Goal: Information Seeking & Learning: Understand process/instructions

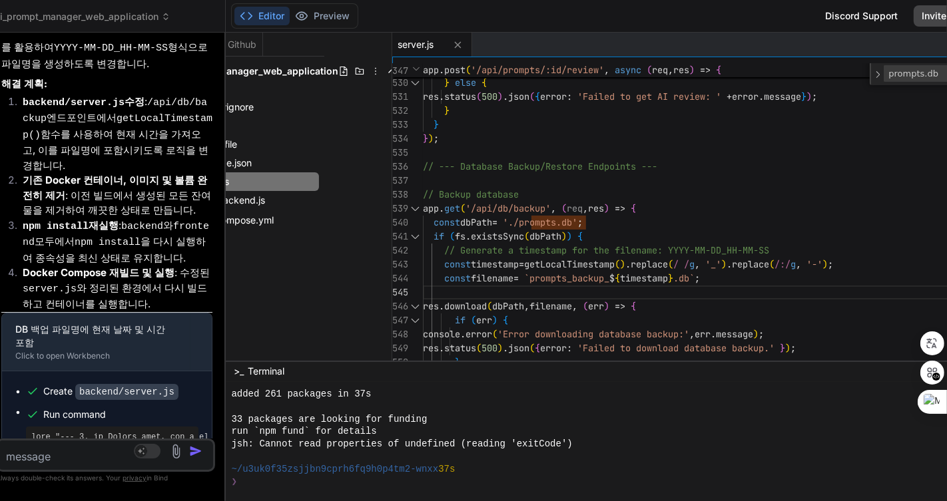
scroll to position [5851, 0]
click at [87, 460] on textarea at bounding box center [88, 453] width 180 height 24
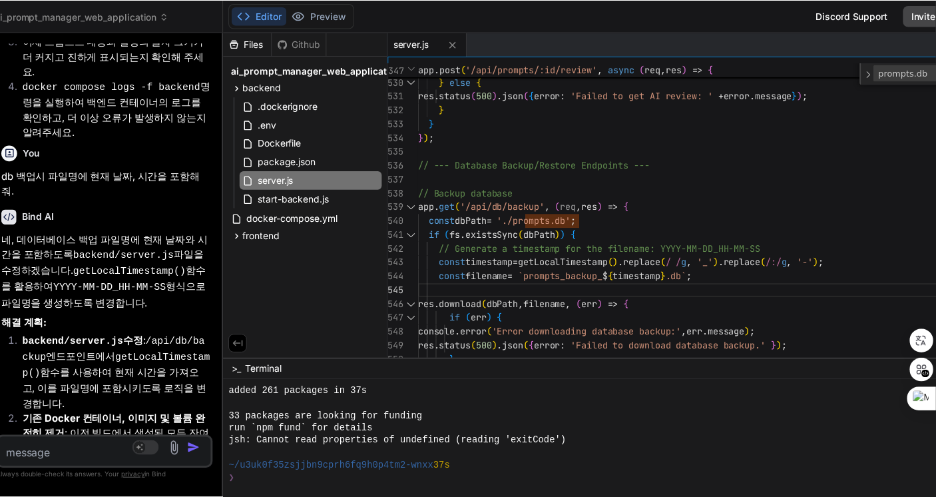
scroll to position [5630, 0]
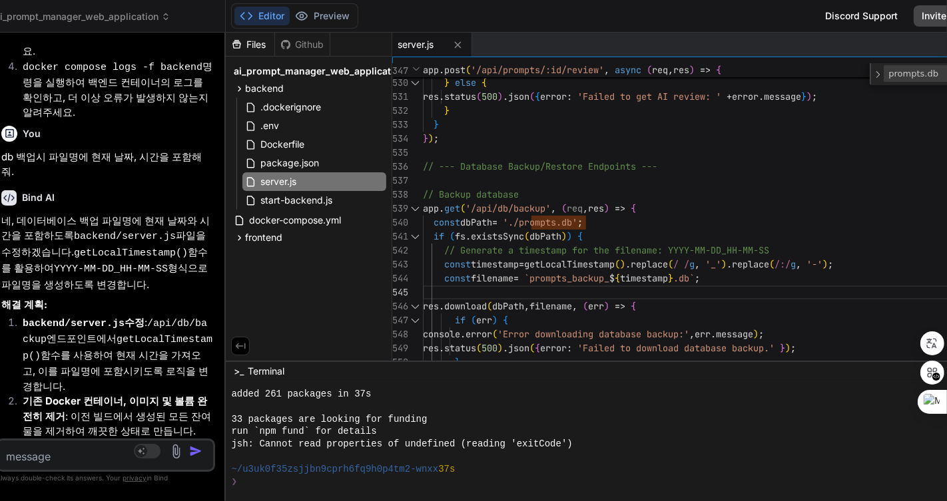
type textarea "x"
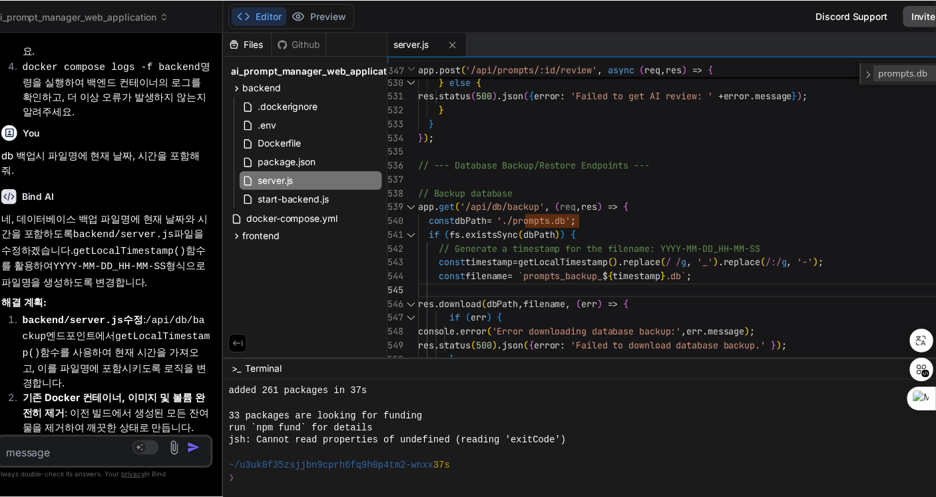
scroll to position [1924, 0]
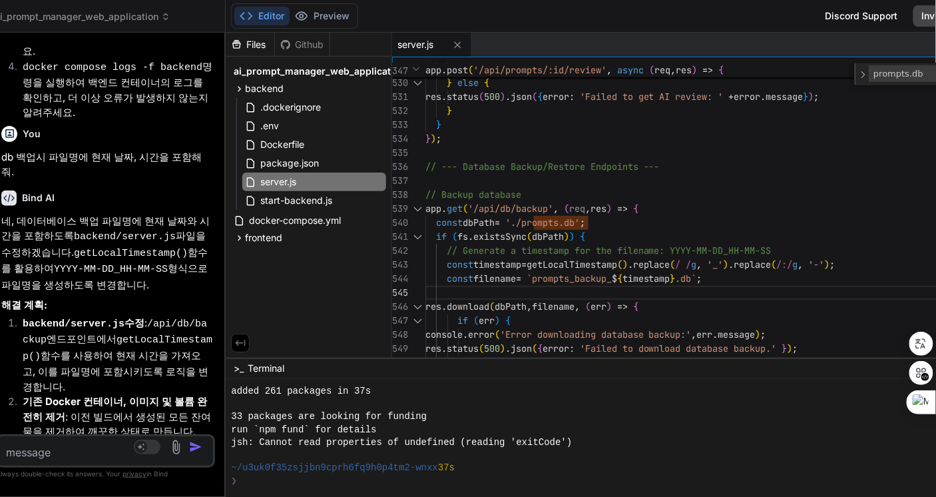
type textarea "[DOMAIN_NAME](dbPath, filename, (err) => { if (err) { console.error('Error down…"
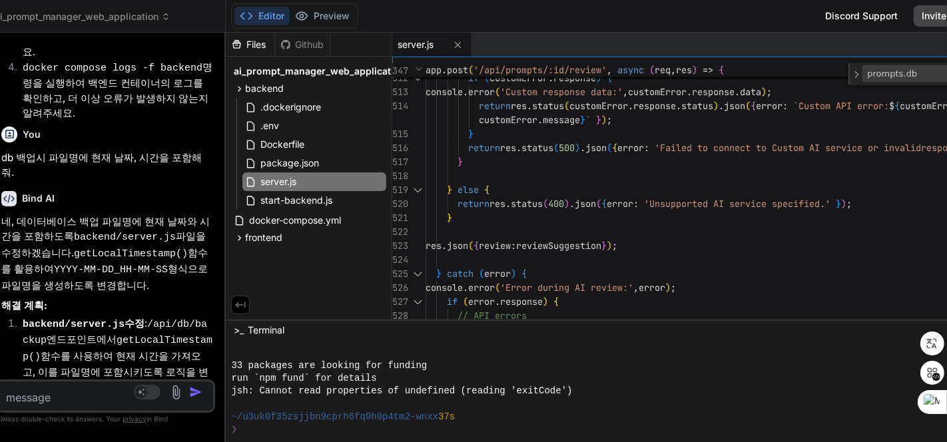
type textarea "x"
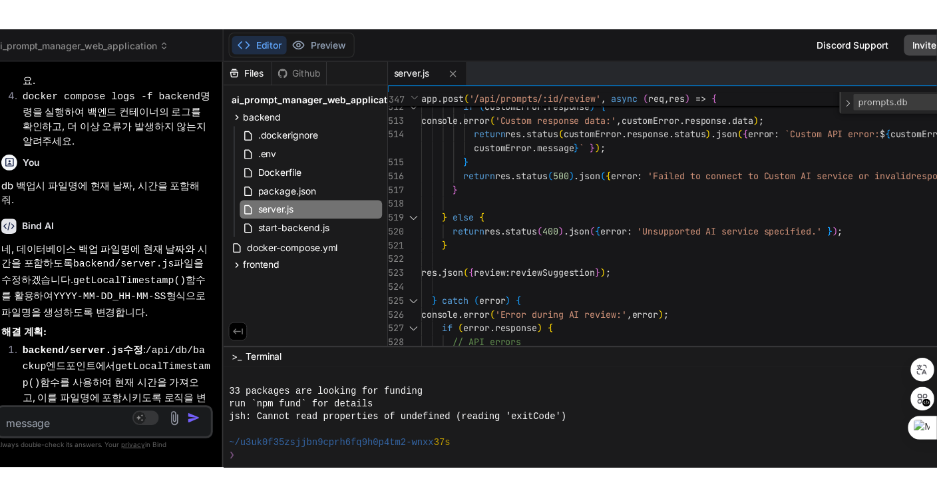
scroll to position [1962, 0]
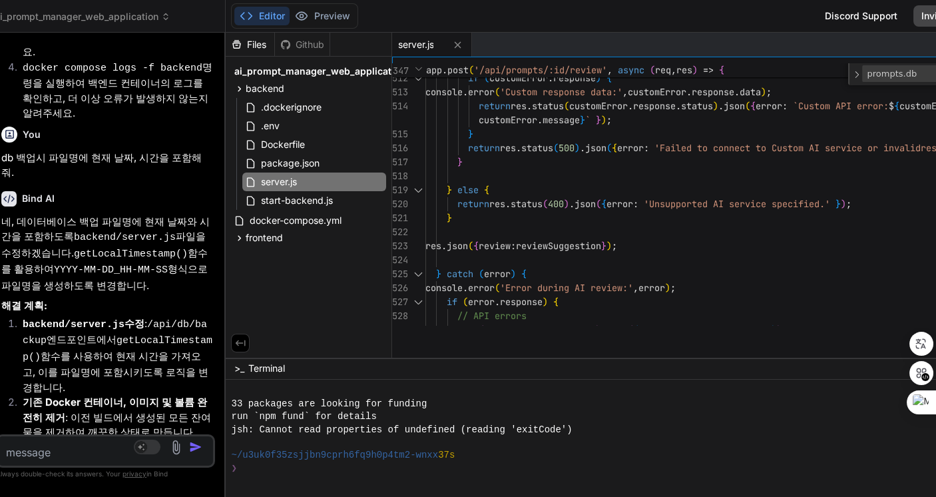
type textarea "// Backup database app.get('/api/db/backup', (req, res) => { const dbPath = './…"
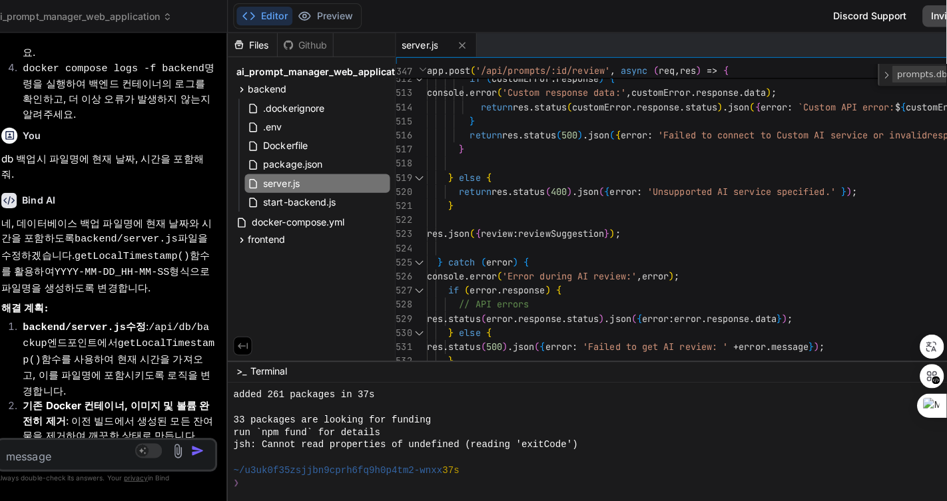
scroll to position [1912, 0]
type textarea "x"
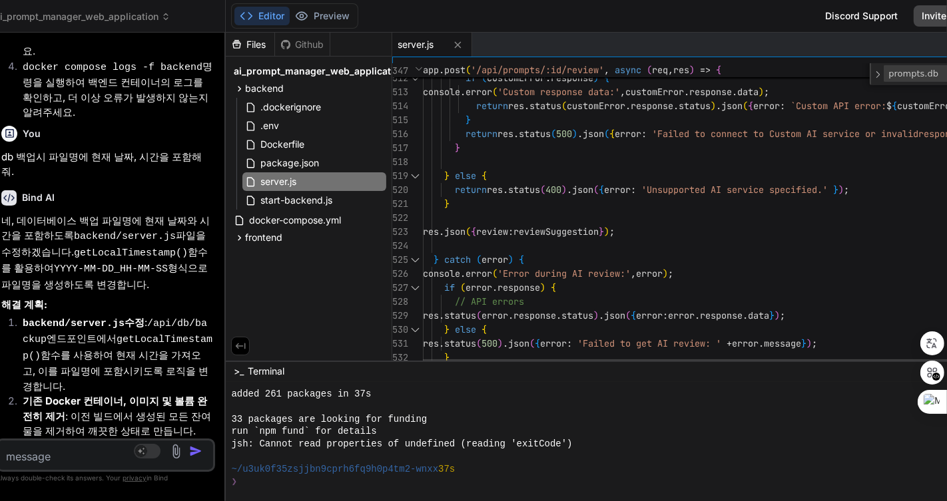
scroll to position [1910, 0]
type textarea "[DOMAIN_NAME](dbPath, filename, (err) => { if (err) { console.error('Error down…"
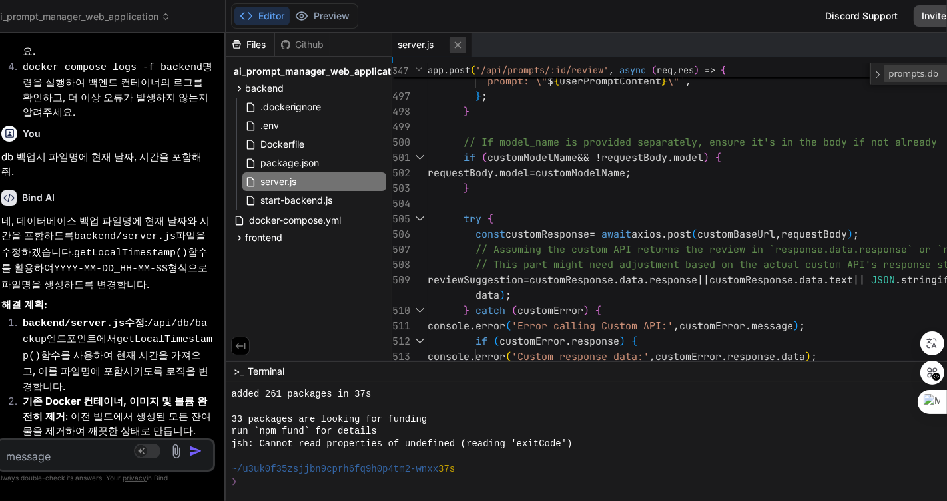
click at [461, 43] on icon at bounding box center [458, 44] width 7 height 7
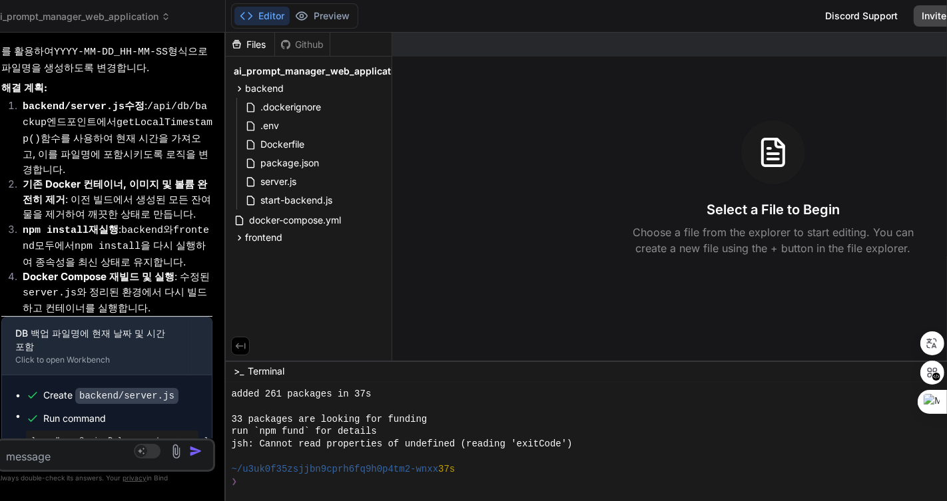
scroll to position [5851, 0]
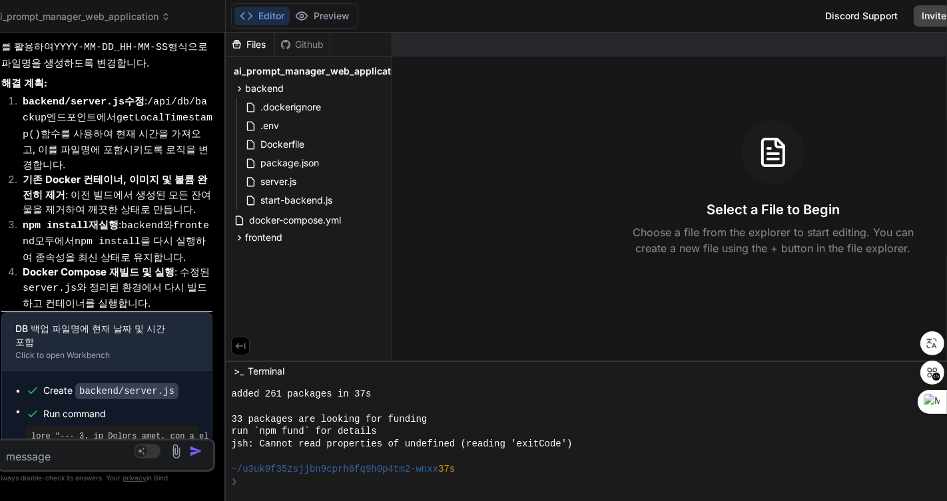
click at [62, 467] on div "No Source Agent Mode. When this toggle is activated, AI automatically makes dec…" at bounding box center [105, 455] width 219 height 33
click at [90, 451] on textarea at bounding box center [88, 453] width 180 height 24
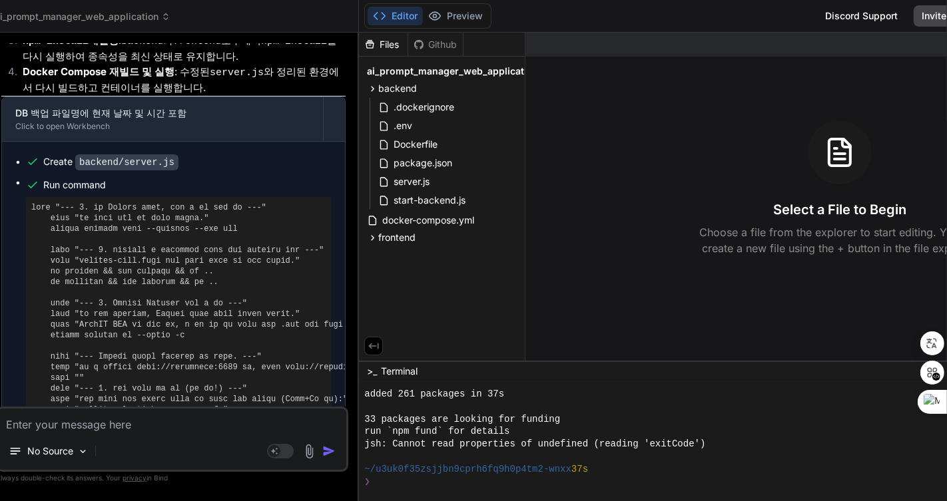
scroll to position [4894, 0]
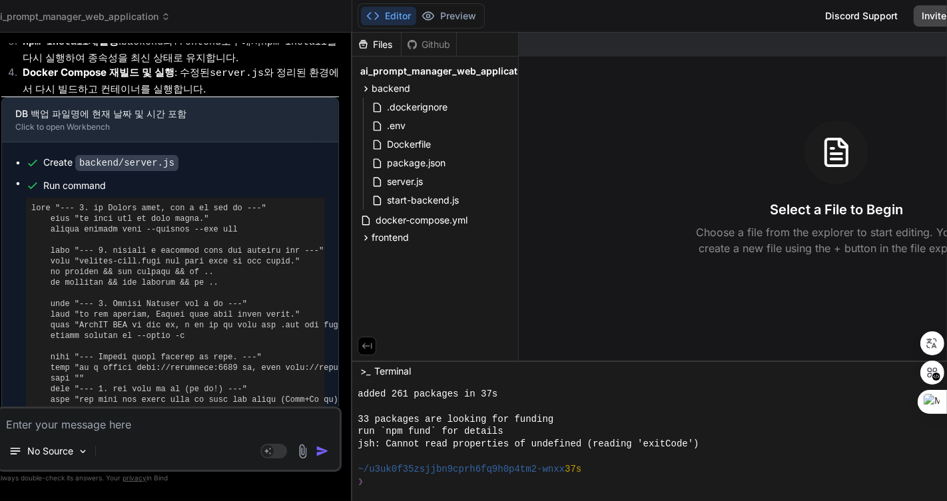
drag, startPoint x: 240, startPoint y: 277, endPoint x: 298, endPoint y: 253, distance: 62.7
click at [298, 253] on div "Bind AI Web Search Created with Pixso. Code Generator You 프롬프트 저장시 시간을 윈도우 시스템 …" at bounding box center [168, 267] width 367 height 469
click at [64, 448] on p "No Source" at bounding box center [50, 451] width 46 height 13
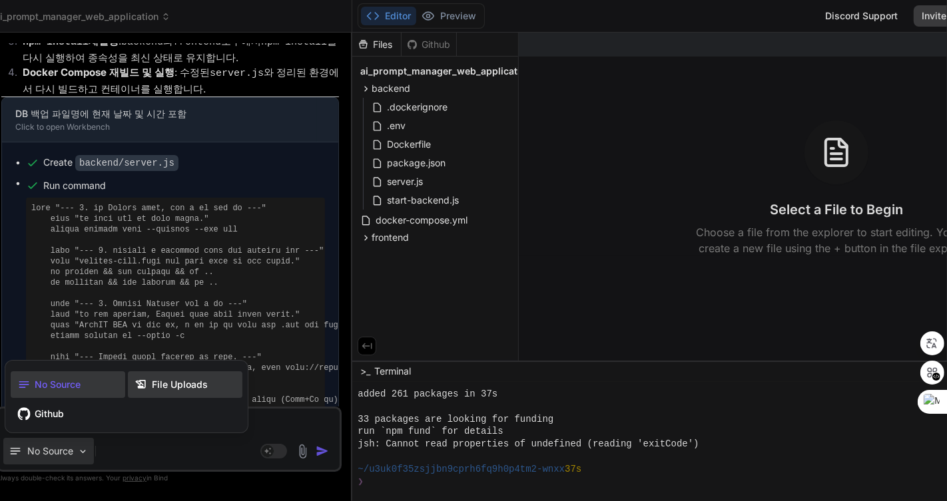
click at [193, 375] on div "File Uploads" at bounding box center [185, 385] width 115 height 27
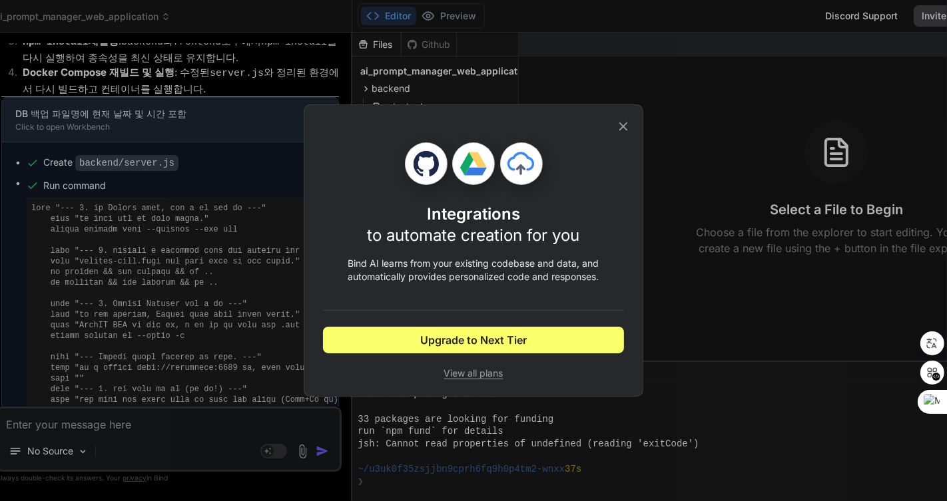
click at [624, 129] on icon at bounding box center [623, 126] width 15 height 15
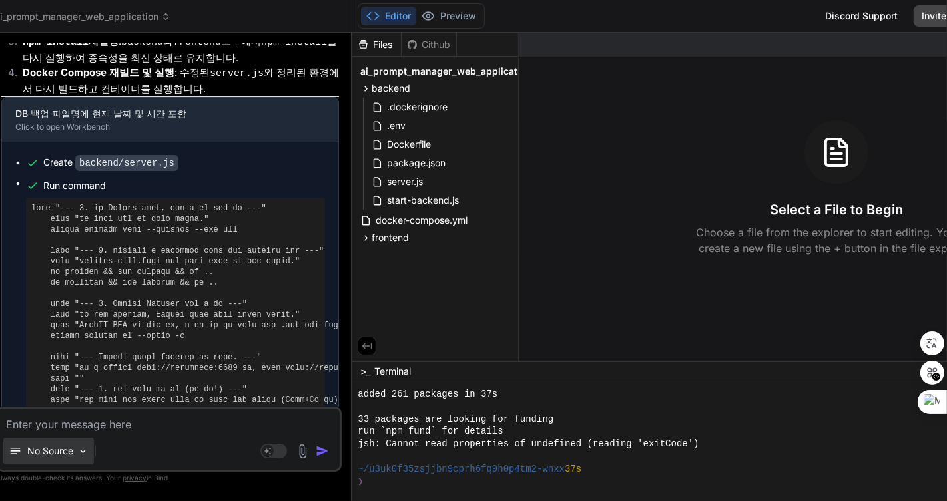
click at [67, 458] on p "No Source" at bounding box center [50, 451] width 46 height 13
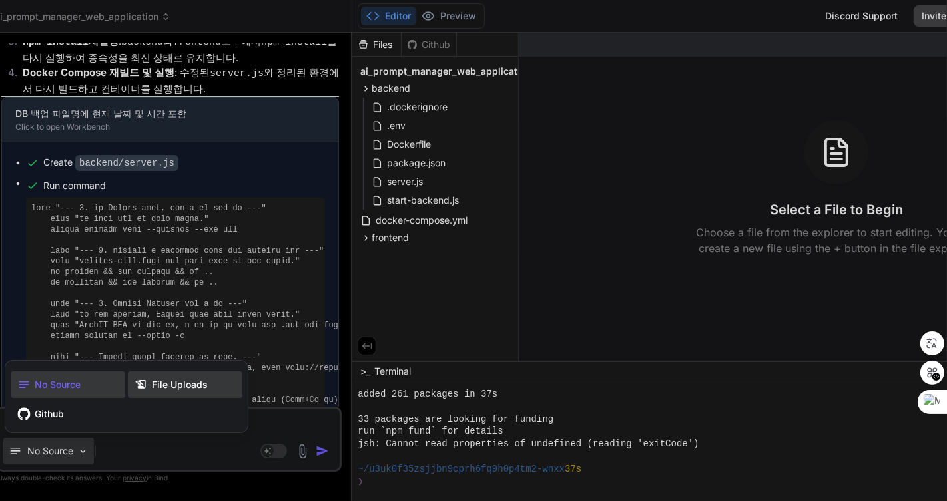
click at [176, 388] on span "File Uploads" at bounding box center [180, 384] width 56 height 13
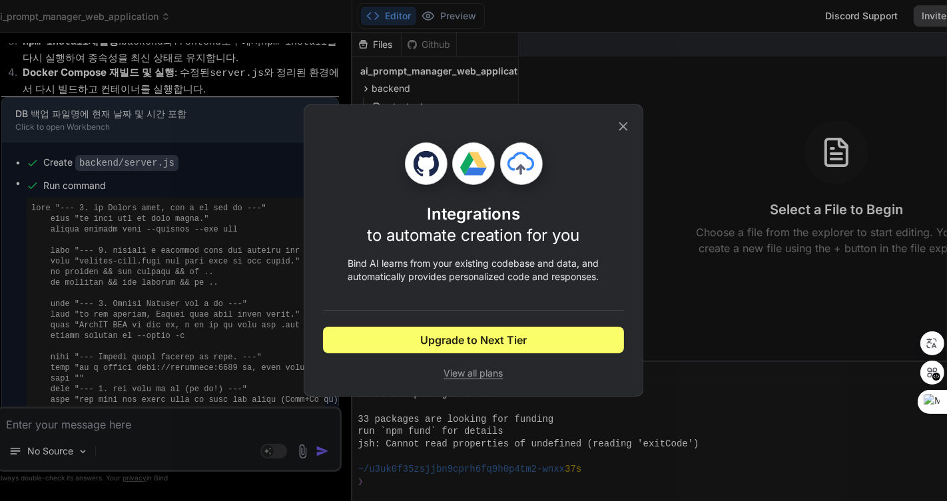
click at [624, 126] on icon at bounding box center [623, 127] width 9 height 9
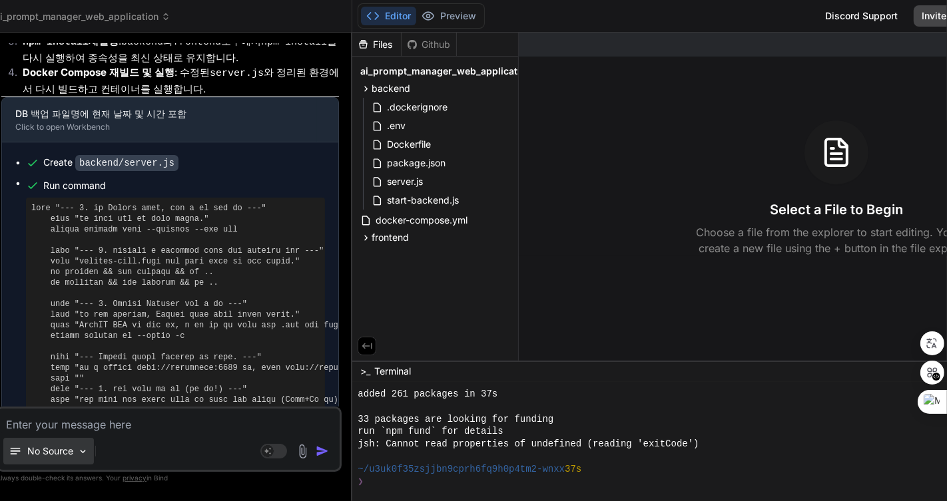
click at [45, 453] on p "No Source" at bounding box center [50, 451] width 46 height 13
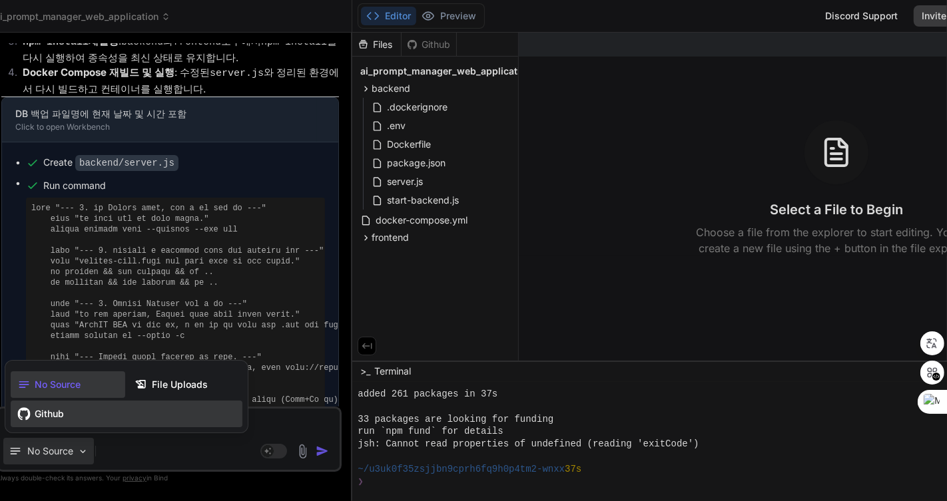
click at [52, 415] on span "Github" at bounding box center [49, 413] width 29 height 13
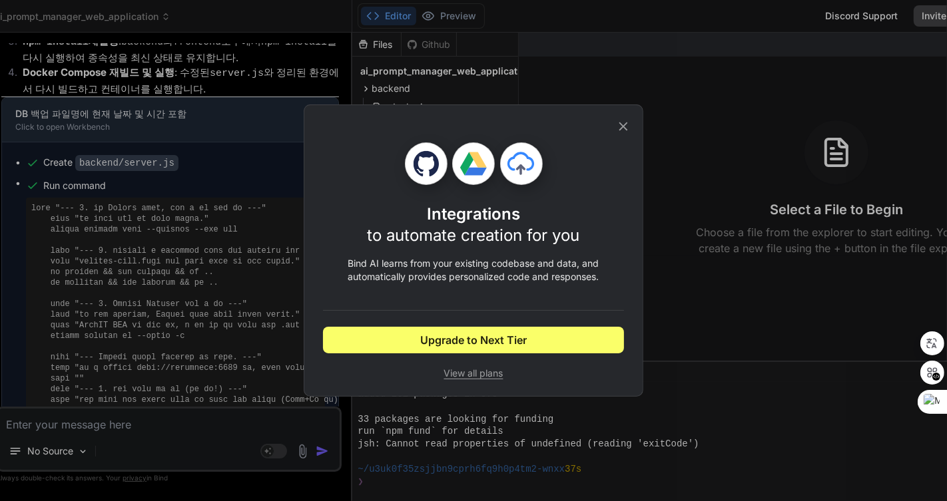
click at [629, 131] on icon at bounding box center [623, 126] width 15 height 15
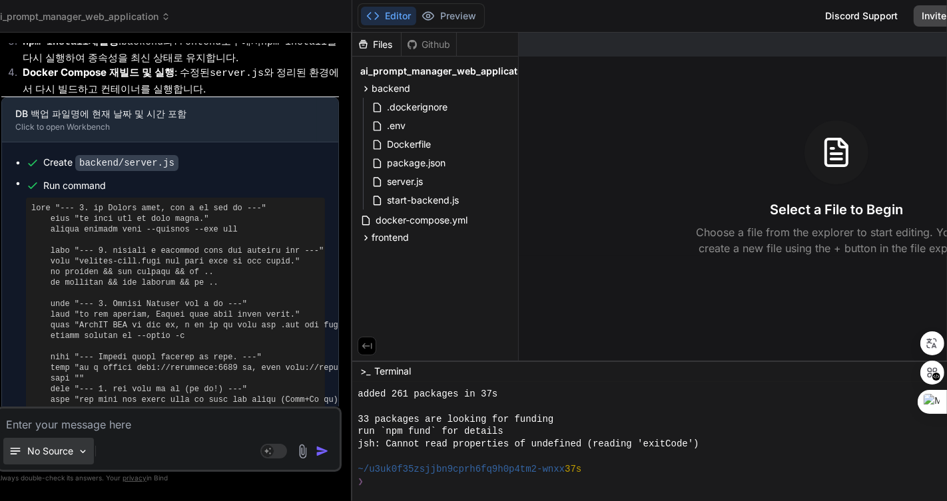
click at [57, 450] on p "No Source" at bounding box center [50, 451] width 46 height 13
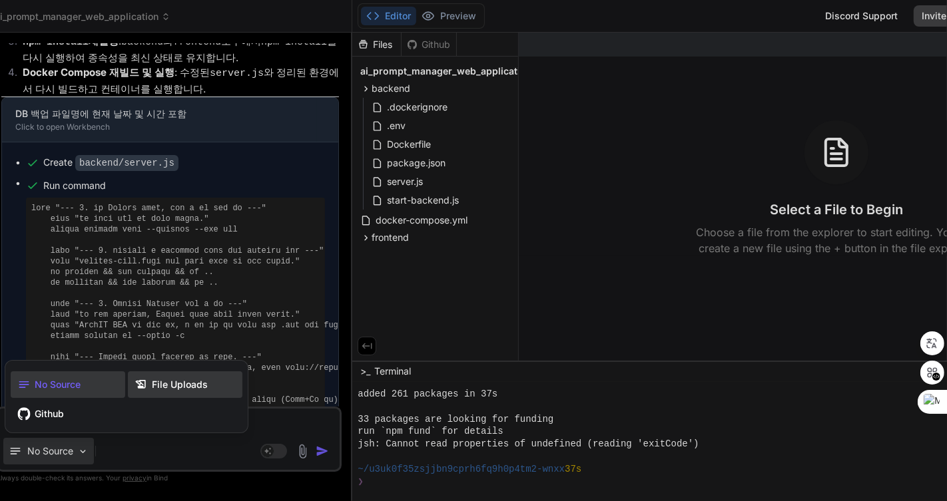
click at [190, 383] on span "File Uploads" at bounding box center [180, 384] width 56 height 13
type textarea "x"
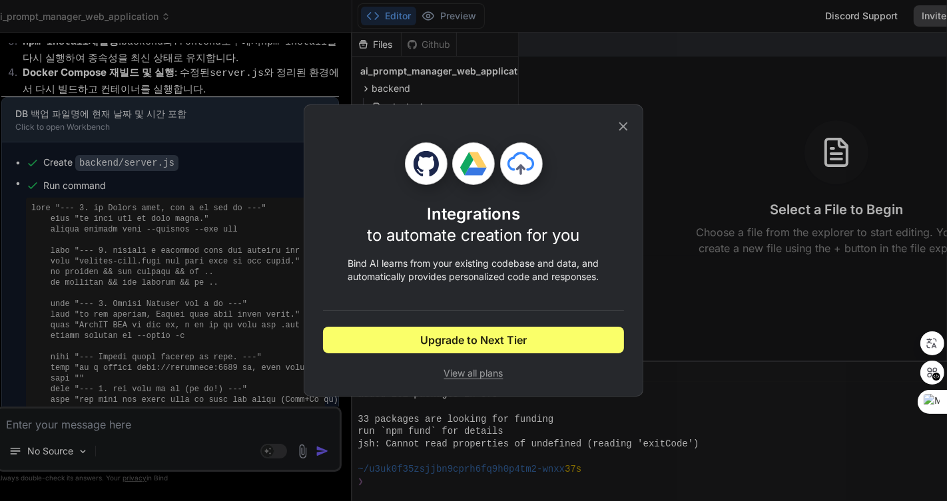
click at [480, 376] on span "View all plans" at bounding box center [473, 373] width 301 height 13
click at [626, 125] on icon at bounding box center [623, 126] width 15 height 15
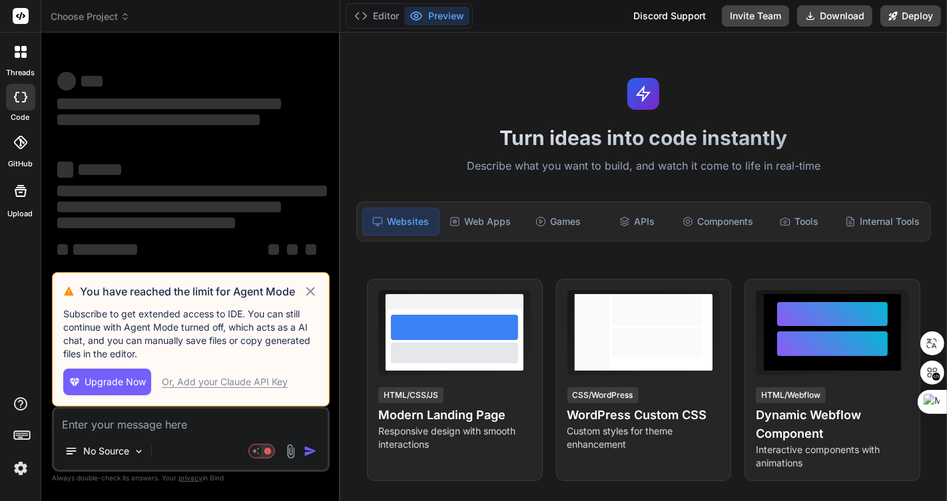
click at [22, 463] on img at bounding box center [20, 468] width 23 height 23
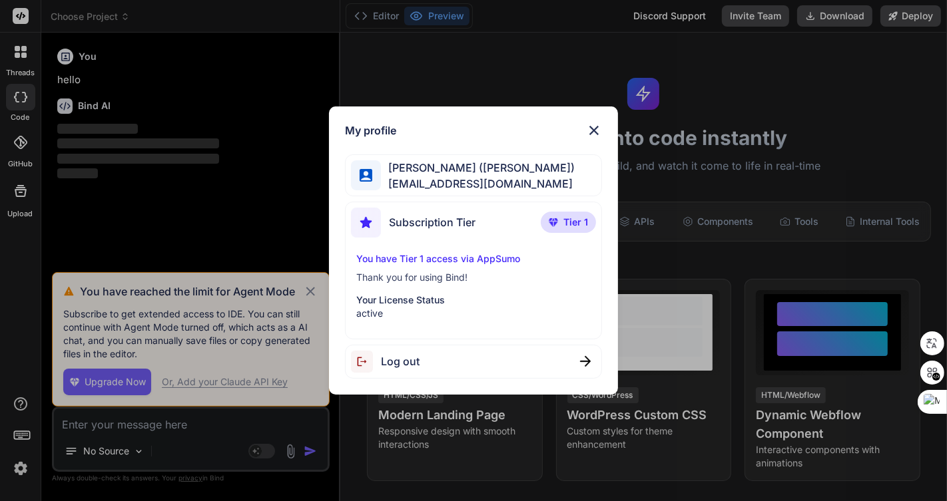
click at [231, 204] on div "My profile 이동원 (Rudy Lee) urmispring@gmail.com Subscription Tier Tier 1 You hav…" at bounding box center [473, 250] width 947 height 501
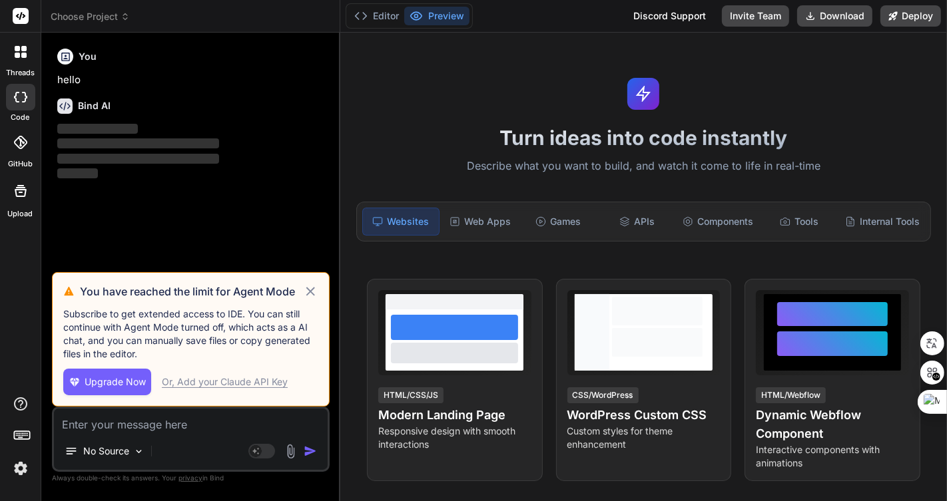
click at [310, 290] on icon at bounding box center [310, 292] width 15 height 16
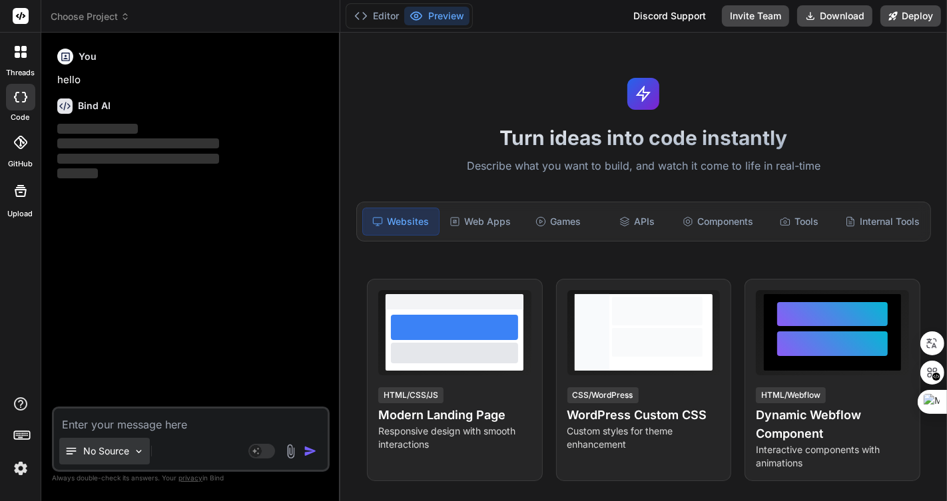
click at [118, 447] on p "No Source" at bounding box center [106, 451] width 46 height 13
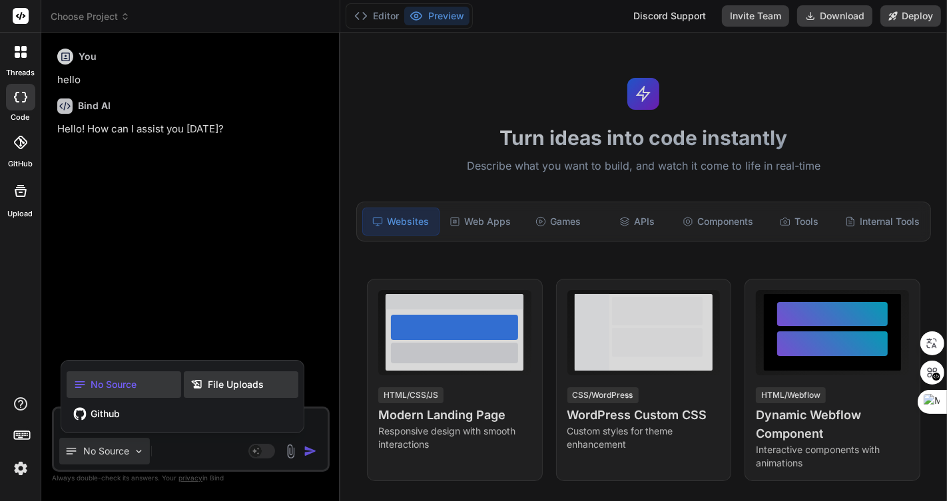
click at [236, 386] on span "File Uploads" at bounding box center [236, 384] width 56 height 13
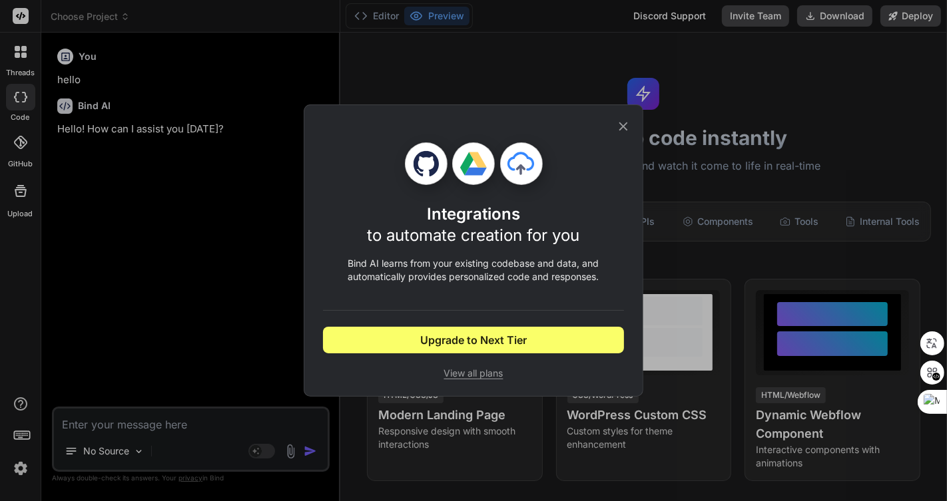
click at [623, 126] on icon at bounding box center [623, 127] width 9 height 9
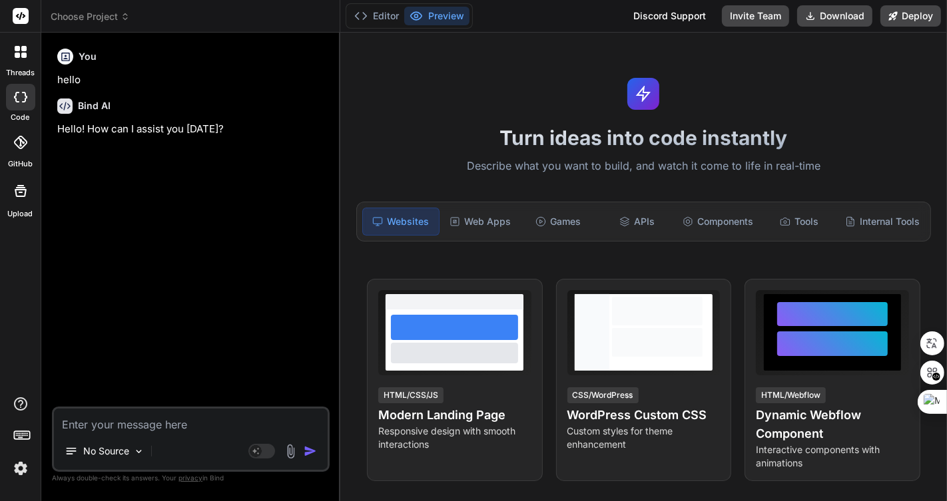
click at [14, 463] on img at bounding box center [20, 468] width 23 height 23
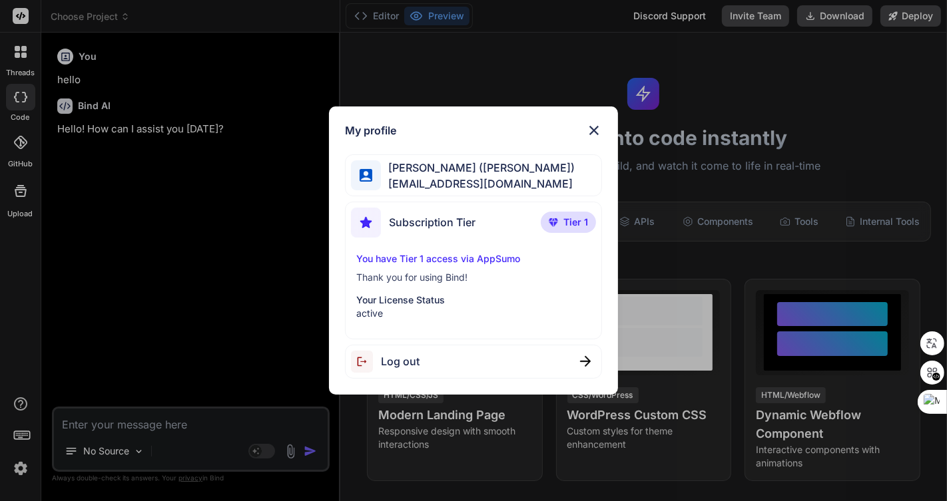
click at [570, 218] on span "Tier 1" at bounding box center [575, 222] width 25 height 13
click at [501, 260] on p "You have Tier 1 access via AppSumo" at bounding box center [473, 258] width 235 height 13
click at [423, 297] on p "Your License Status" at bounding box center [473, 300] width 235 height 13
click at [467, 172] on span "이동원 (Rudy Lee)" at bounding box center [478, 168] width 194 height 16
click at [597, 133] on img at bounding box center [594, 131] width 16 height 16
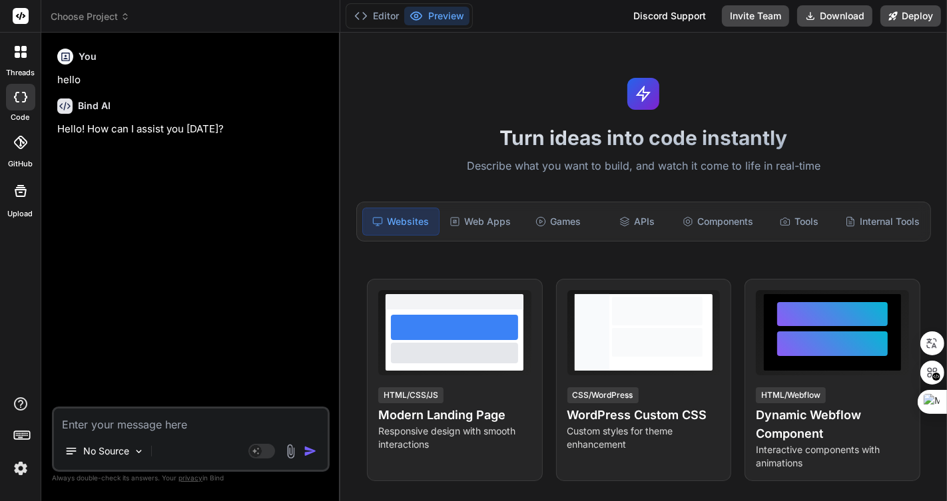
click at [23, 15] on icon at bounding box center [21, 16] width 10 height 8
click at [24, 51] on icon at bounding box center [23, 48] width 5 height 5
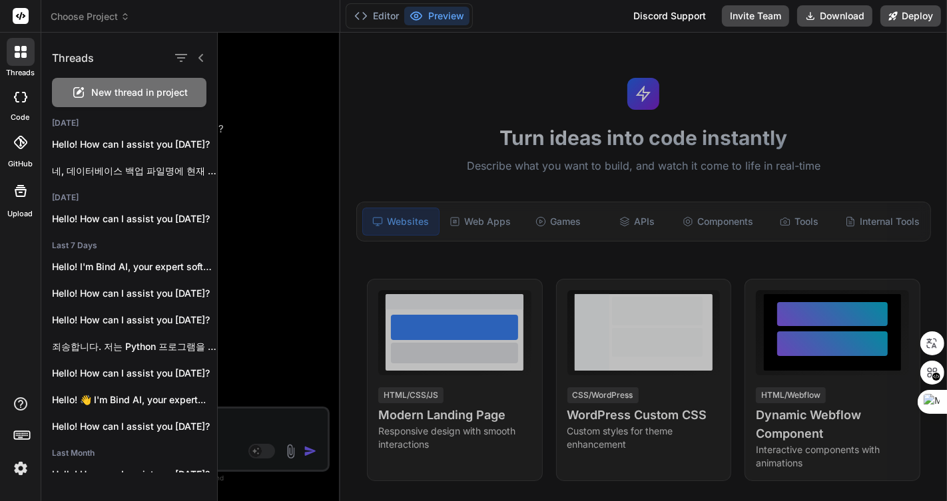
click at [23, 13] on rect at bounding box center [21, 16] width 16 height 16
click at [24, 95] on icon at bounding box center [20, 97] width 13 height 11
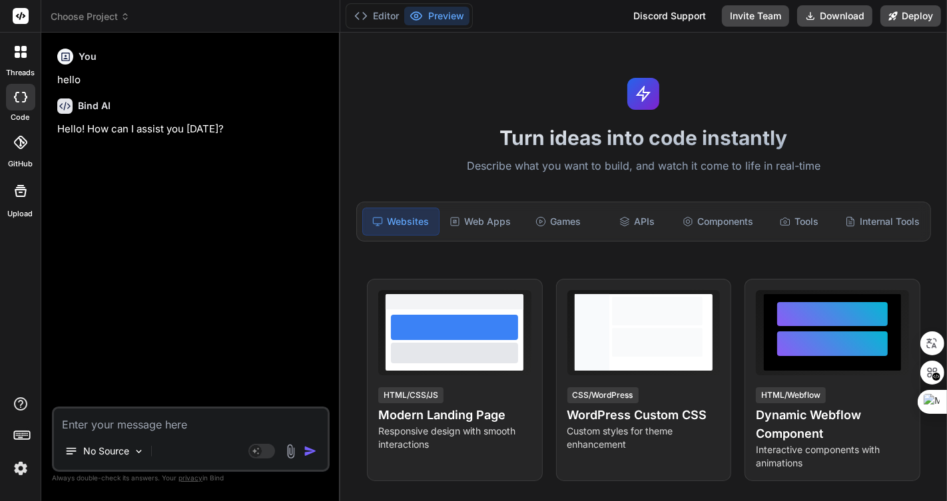
click at [19, 194] on icon at bounding box center [21, 191] width 16 height 16
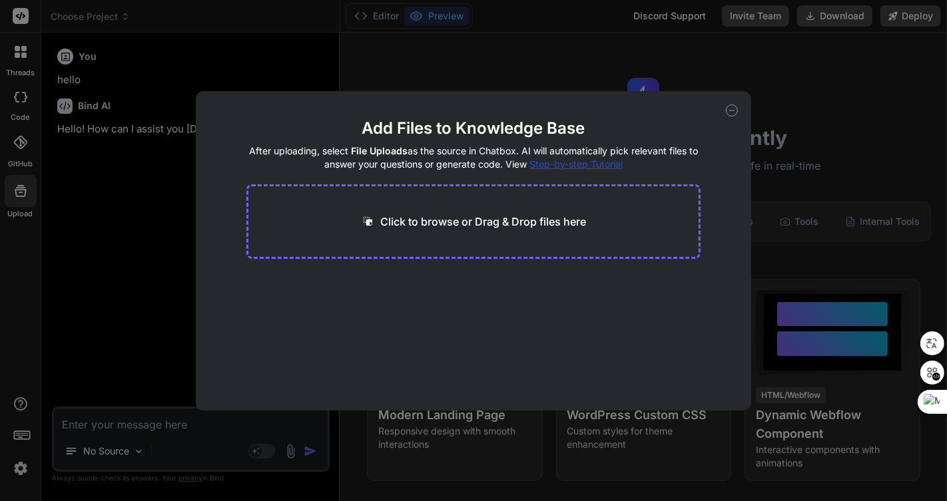
click at [584, 163] on span "Step-by-step Tutorial" at bounding box center [575, 163] width 93 height 11
click at [733, 109] on icon at bounding box center [732, 111] width 12 height 12
type textarea "x"
